Goal: Transaction & Acquisition: Purchase product/service

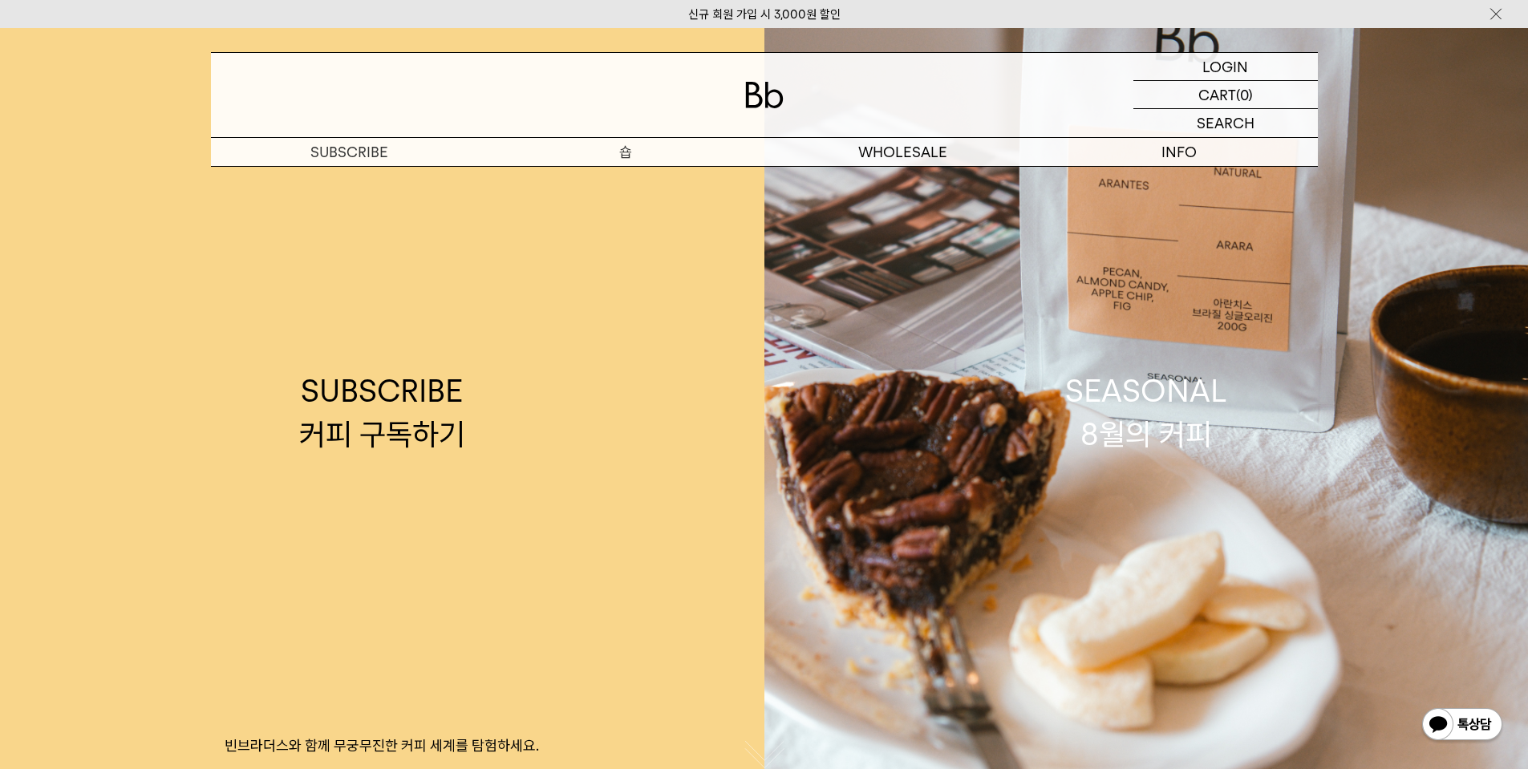
click at [625, 153] on p "숍" at bounding box center [626, 152] width 277 height 28
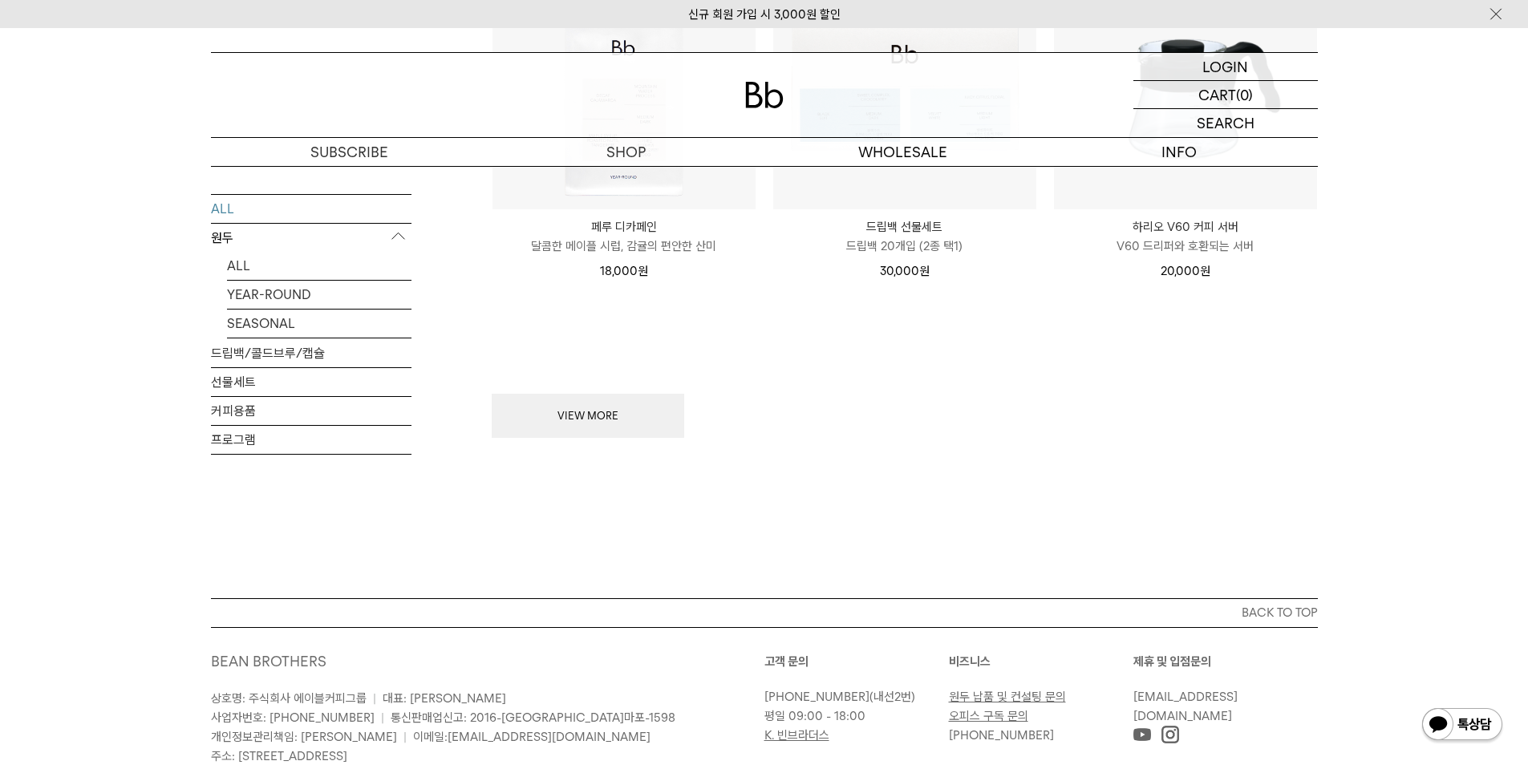
scroll to position [2165, 0]
click at [237, 260] on link "ALL" at bounding box center [319, 262] width 184 height 28
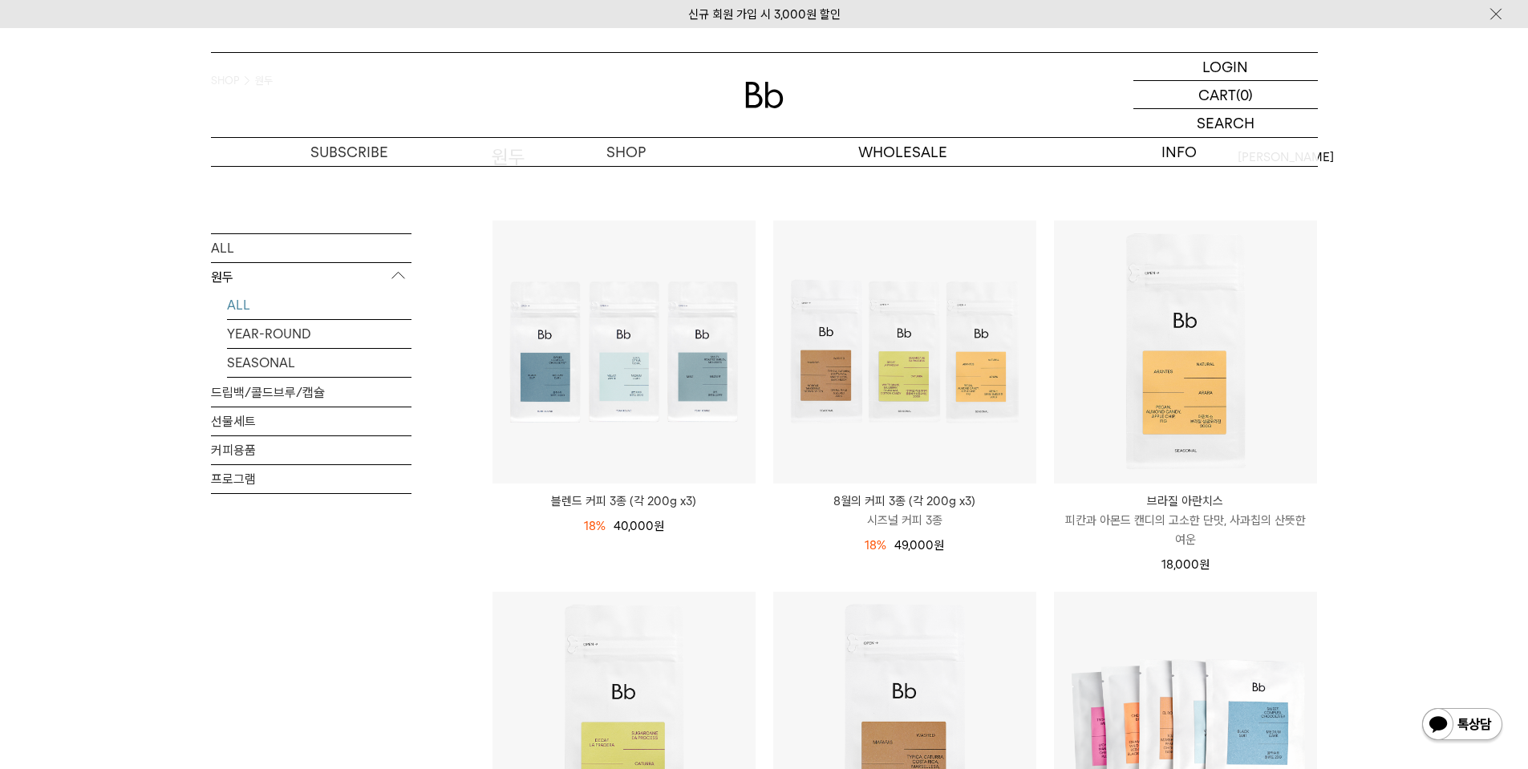
scroll to position [241, 0]
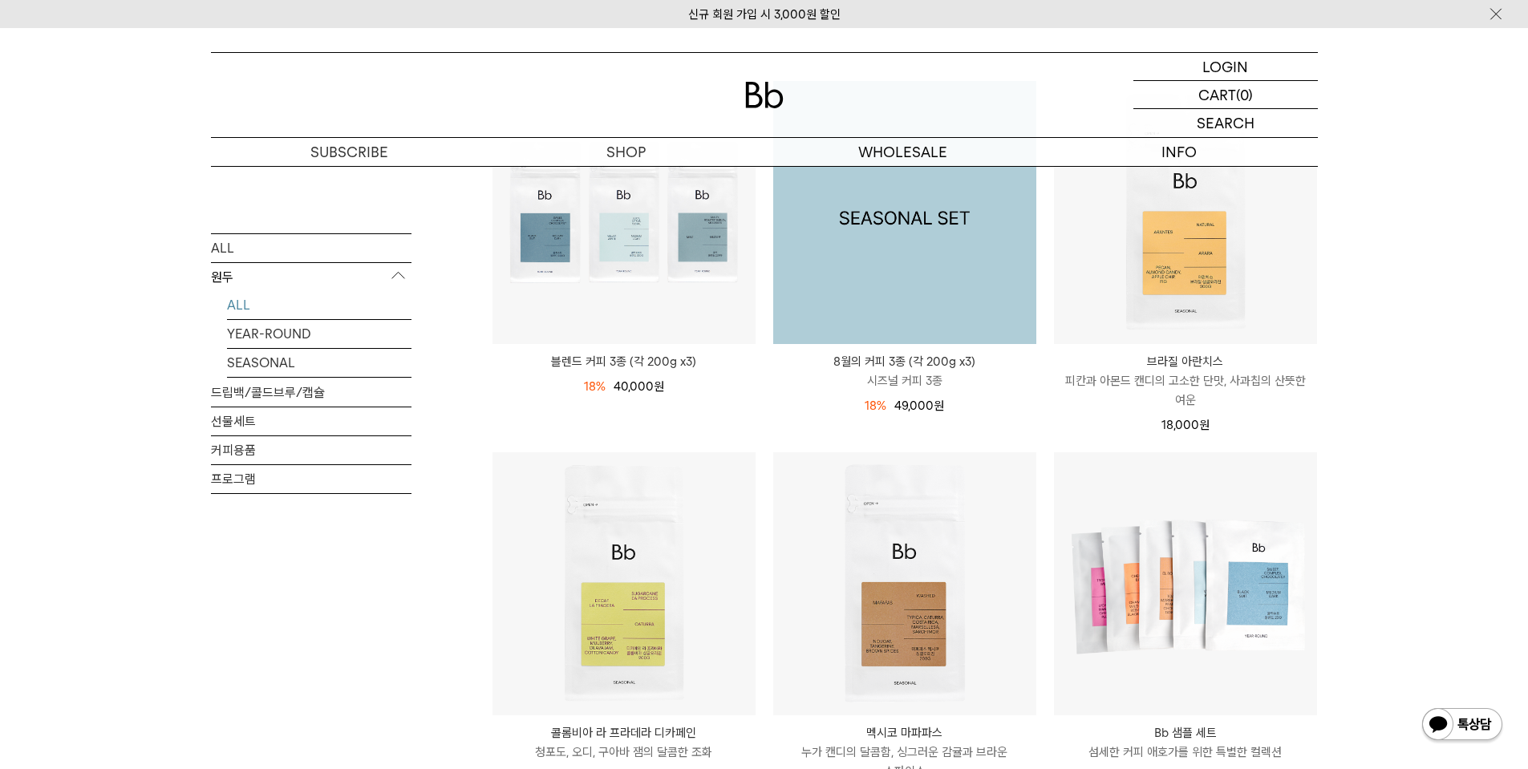
click at [849, 257] on img at bounding box center [904, 212] width 263 height 263
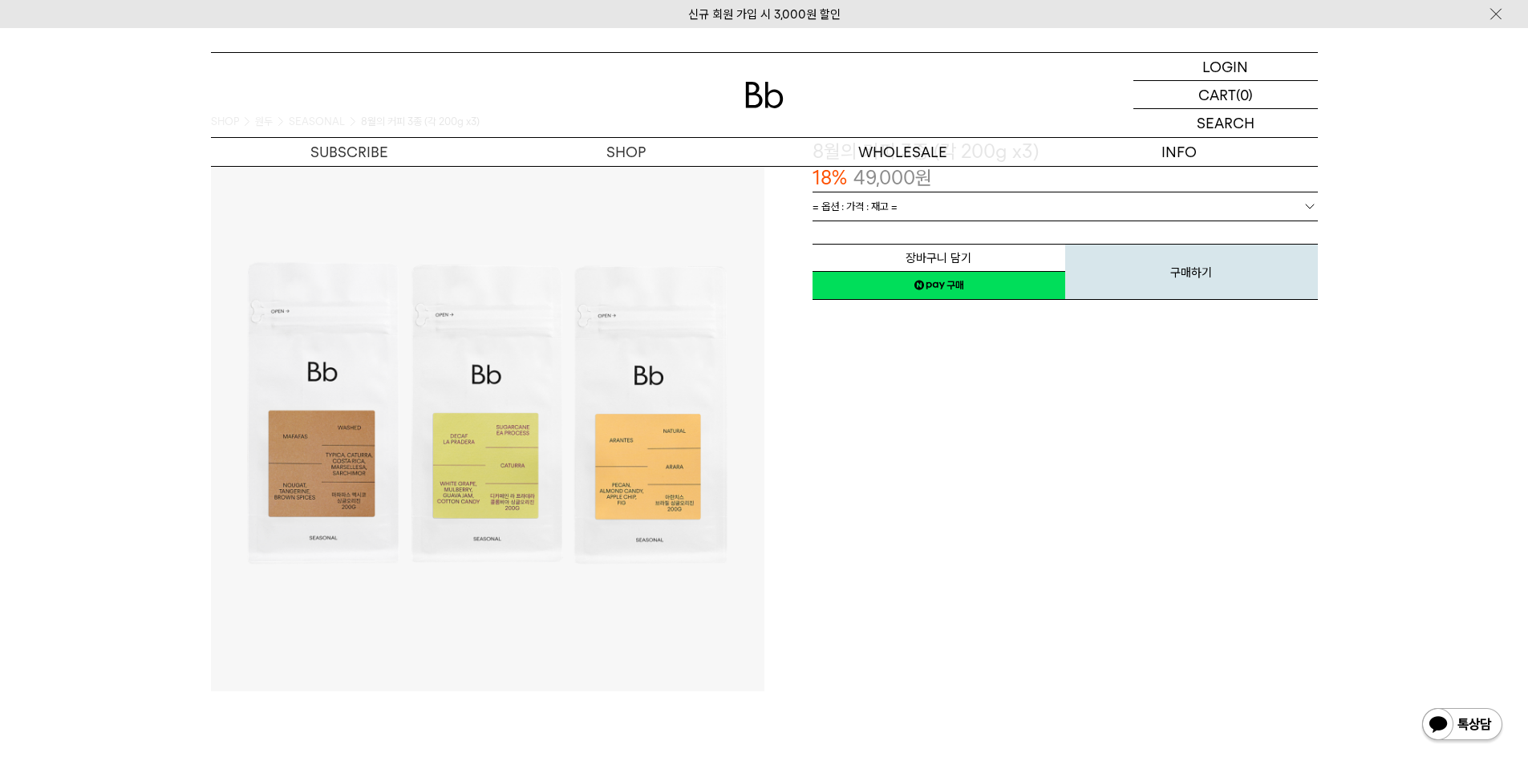
scroll to position [241, 0]
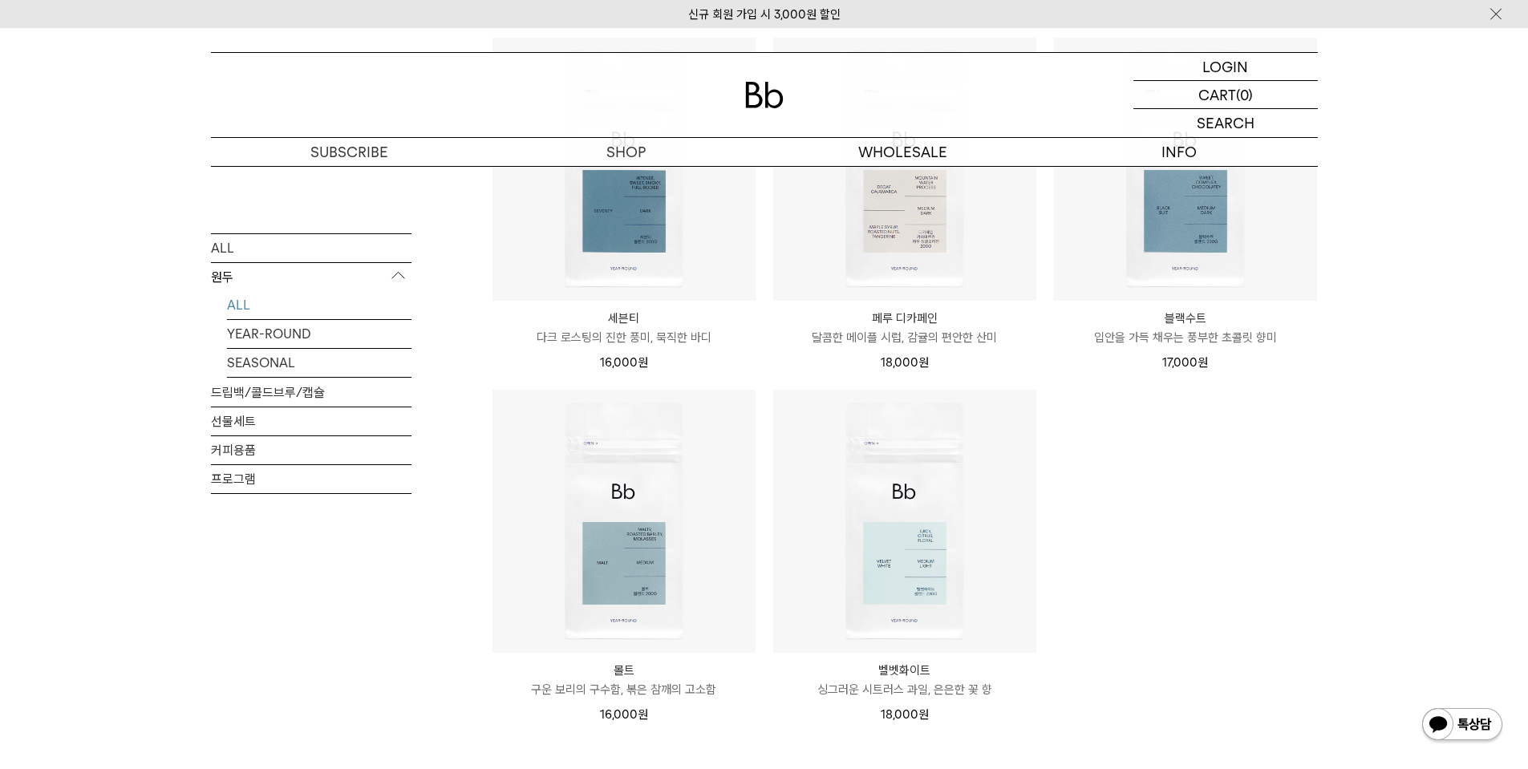
scroll to position [1175, 0]
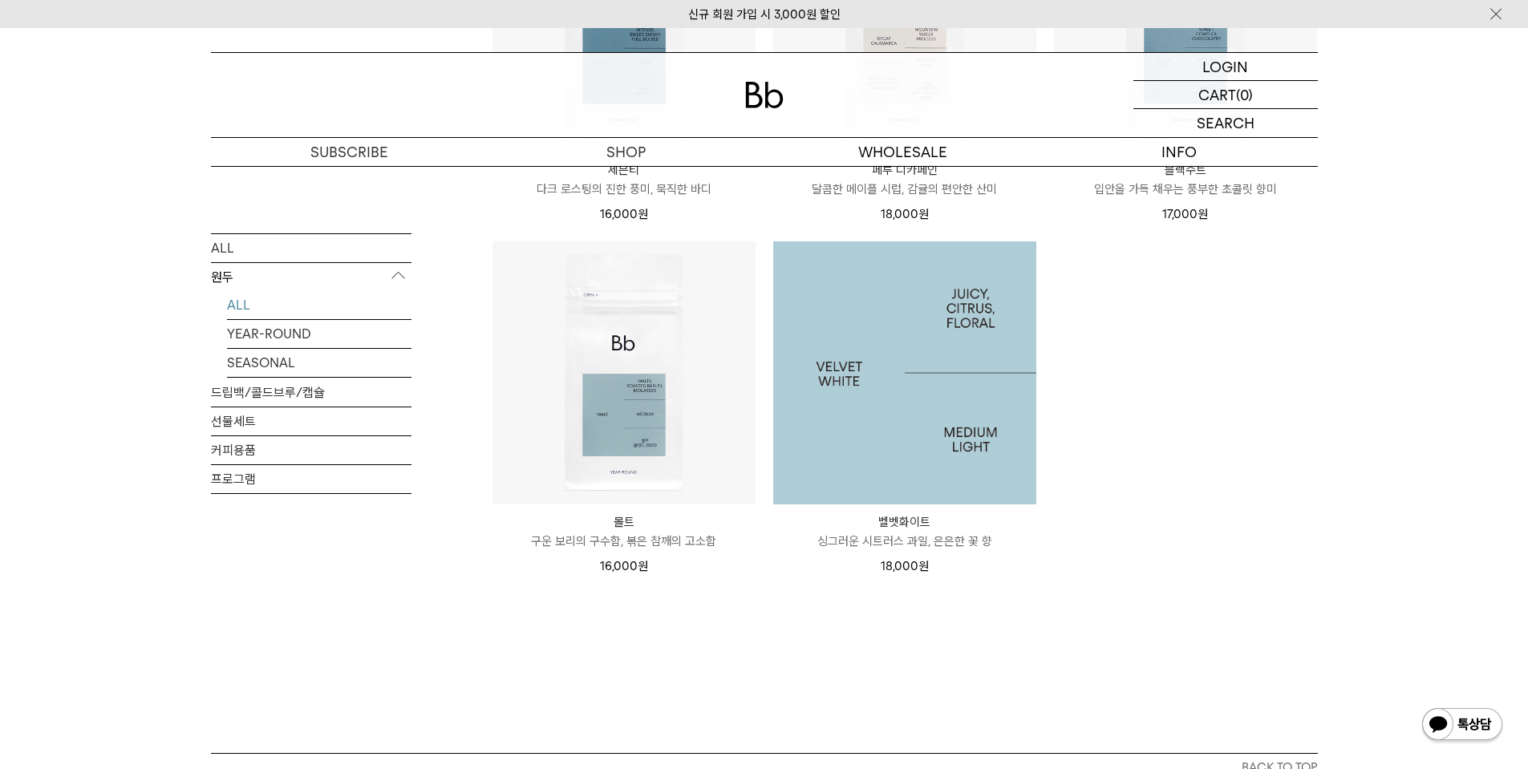
click at [953, 398] on img at bounding box center [904, 372] width 263 height 263
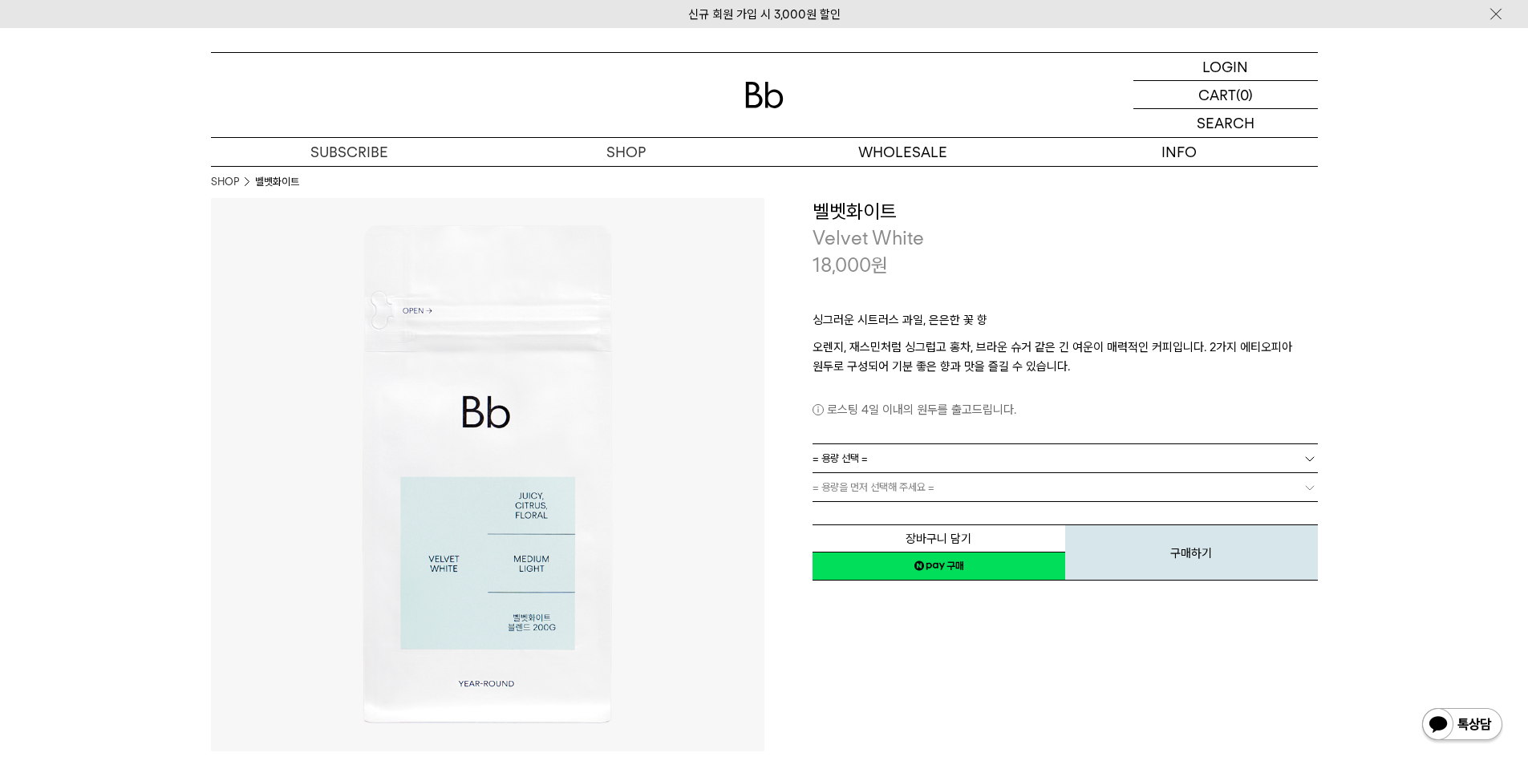
click at [915, 453] on link "= 용량 선택 =" at bounding box center [1064, 458] width 505 height 28
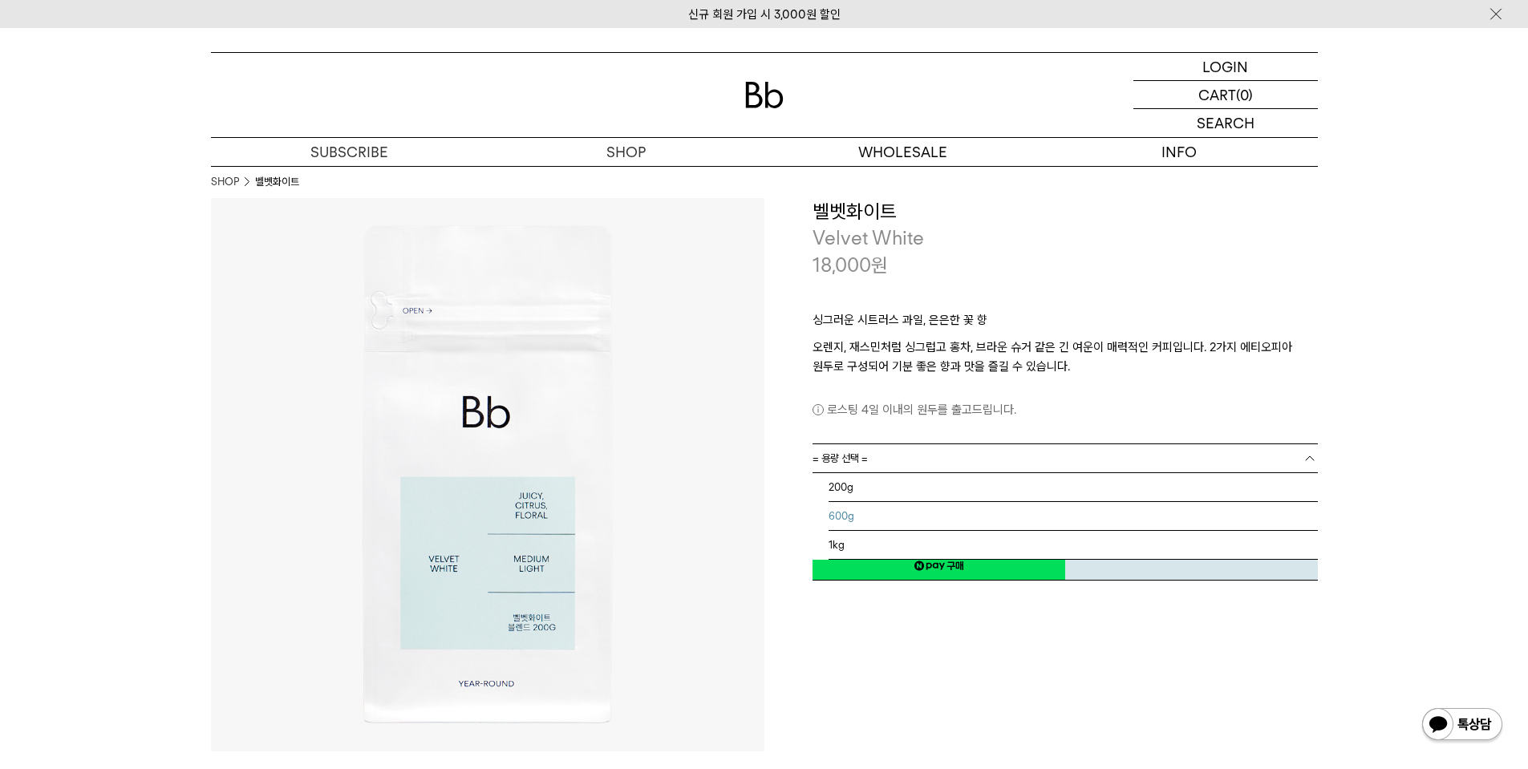
click at [859, 523] on li "600g" at bounding box center [1072, 516] width 489 height 29
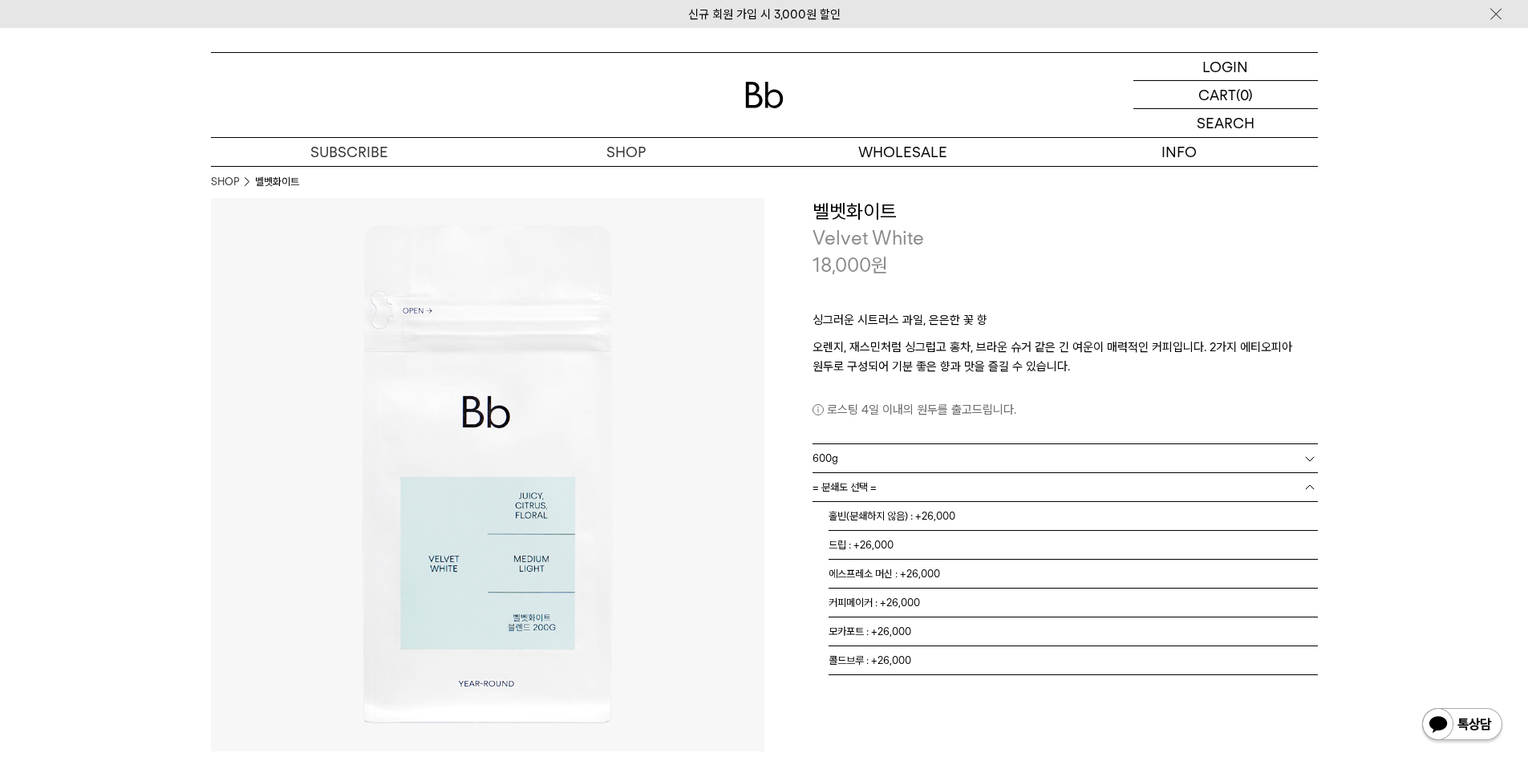
click at [849, 496] on span "= 분쇄도 선택 =" at bounding box center [844, 487] width 64 height 28
click at [851, 518] on li "홀빈(분쇄하지 않음) : +26,000" at bounding box center [1072, 516] width 489 height 29
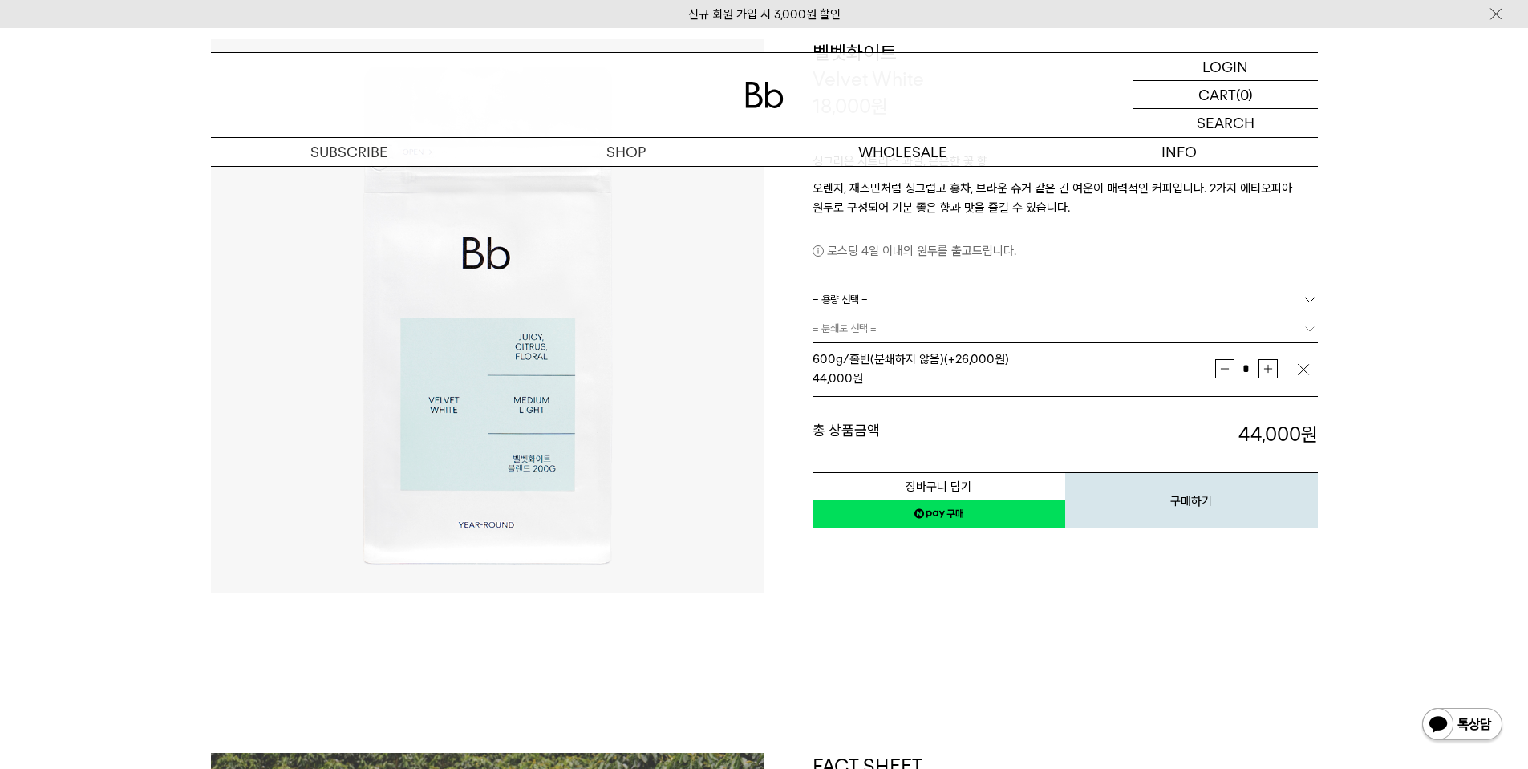
scroll to position [160, 0]
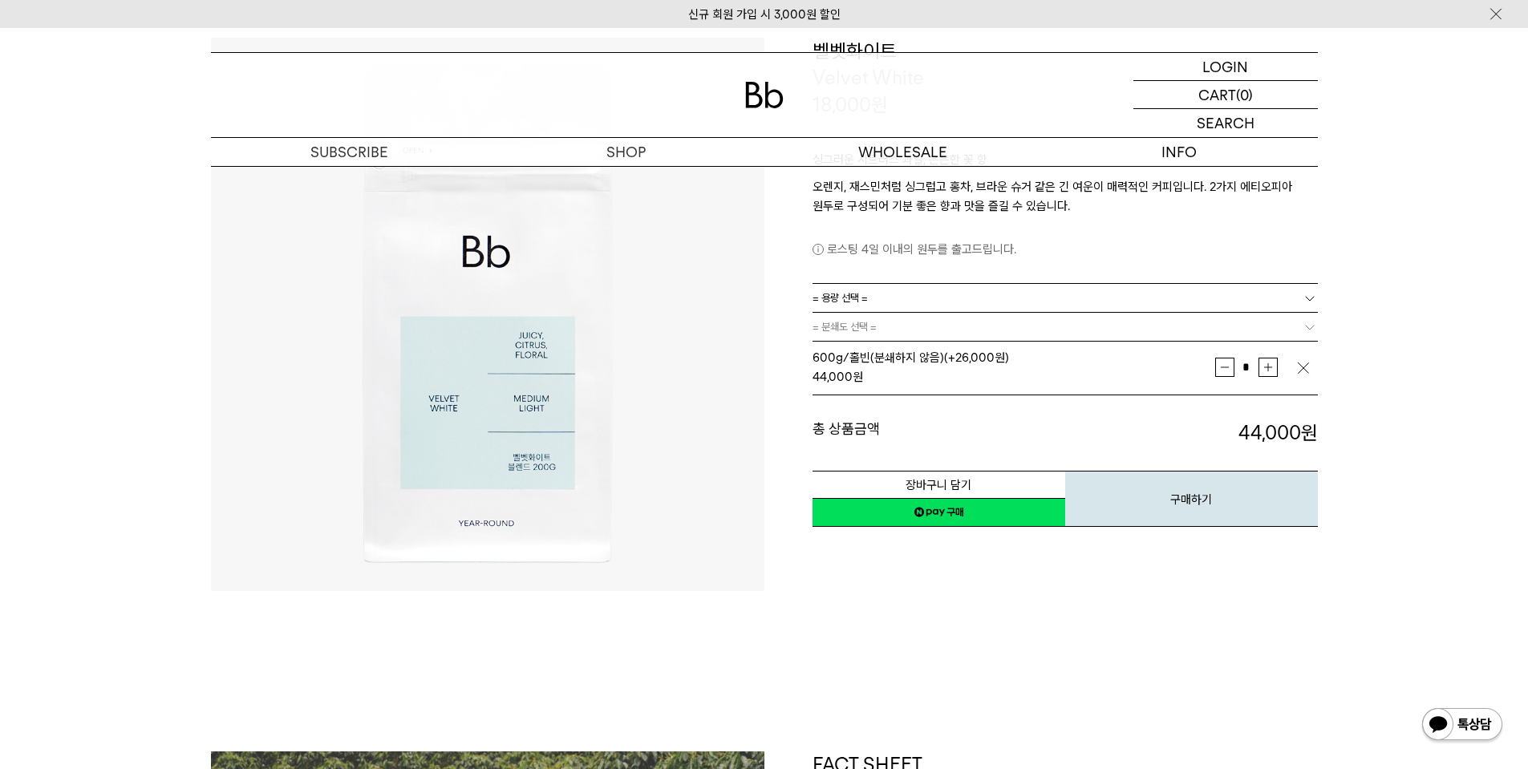
click at [937, 504] on link "네이버페이 구매하기" at bounding box center [938, 512] width 253 height 29
